Goal: Transaction & Acquisition: Purchase product/service

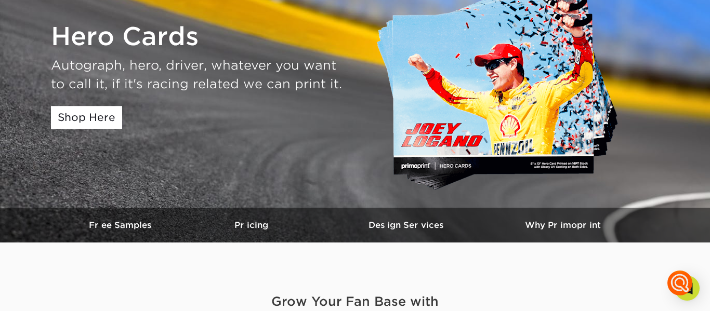
scroll to position [113, 0]
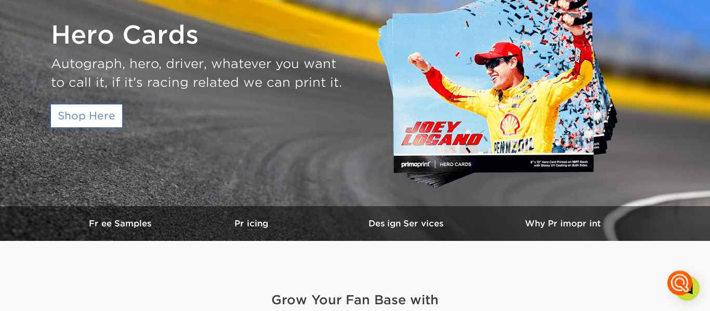
click at [91, 116] on link "Shop Here" at bounding box center [86, 115] width 71 height 23
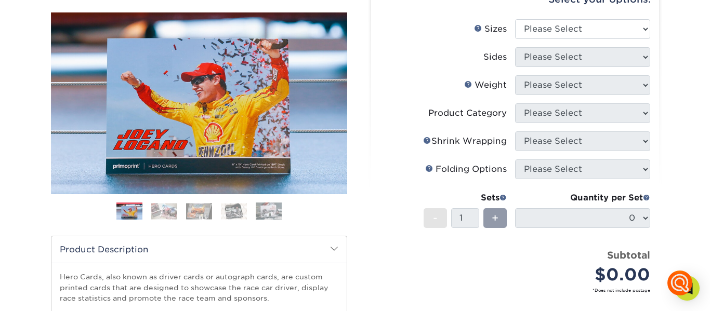
scroll to position [100, 0]
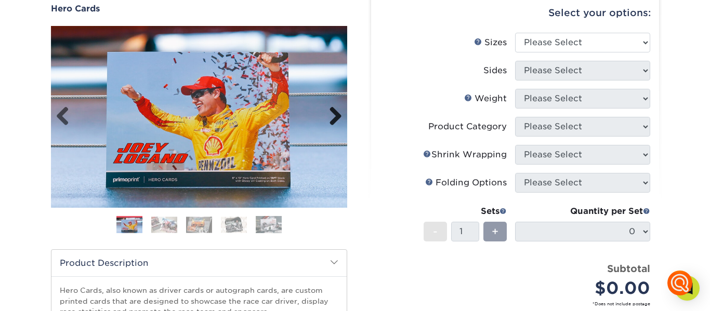
click at [339, 116] on link "Next" at bounding box center [331, 117] width 21 height 21
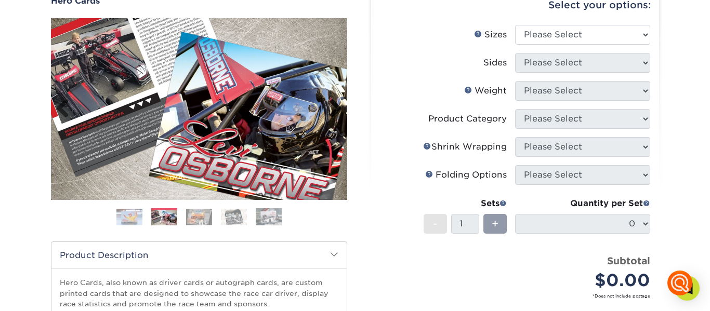
scroll to position [107, 0]
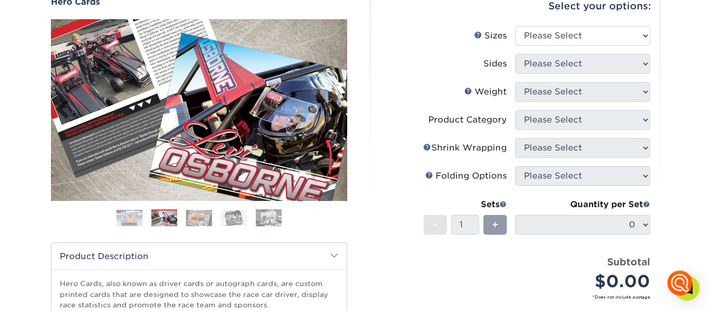
click at [338, 112] on link "Next" at bounding box center [331, 110] width 21 height 21
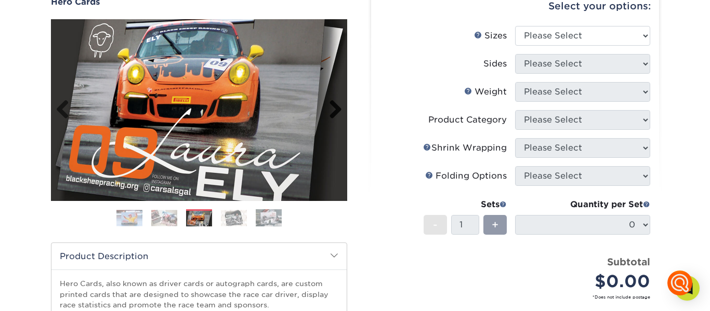
click at [336, 113] on link "Next" at bounding box center [331, 110] width 21 height 21
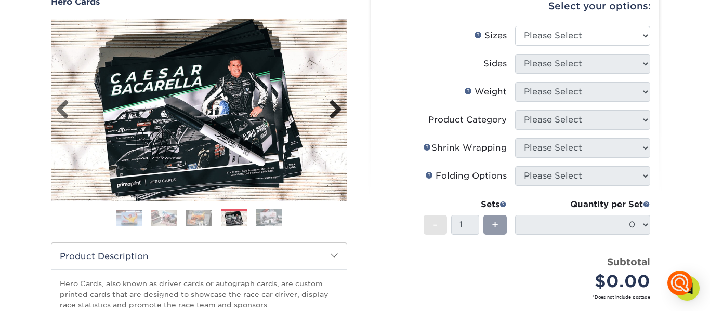
click at [336, 113] on link "Next" at bounding box center [331, 110] width 21 height 21
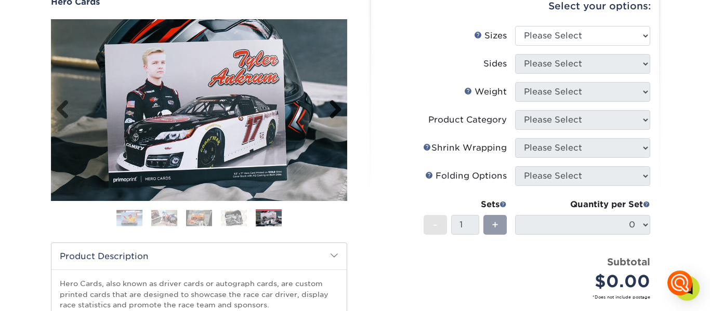
click at [336, 107] on link "Next" at bounding box center [331, 110] width 21 height 21
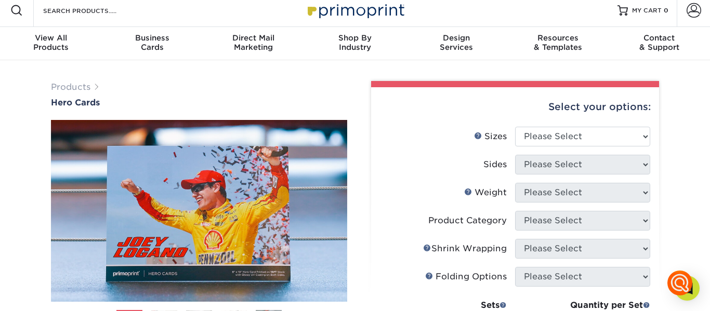
scroll to position [0, 0]
